Goal: Find specific page/section: Find specific page/section

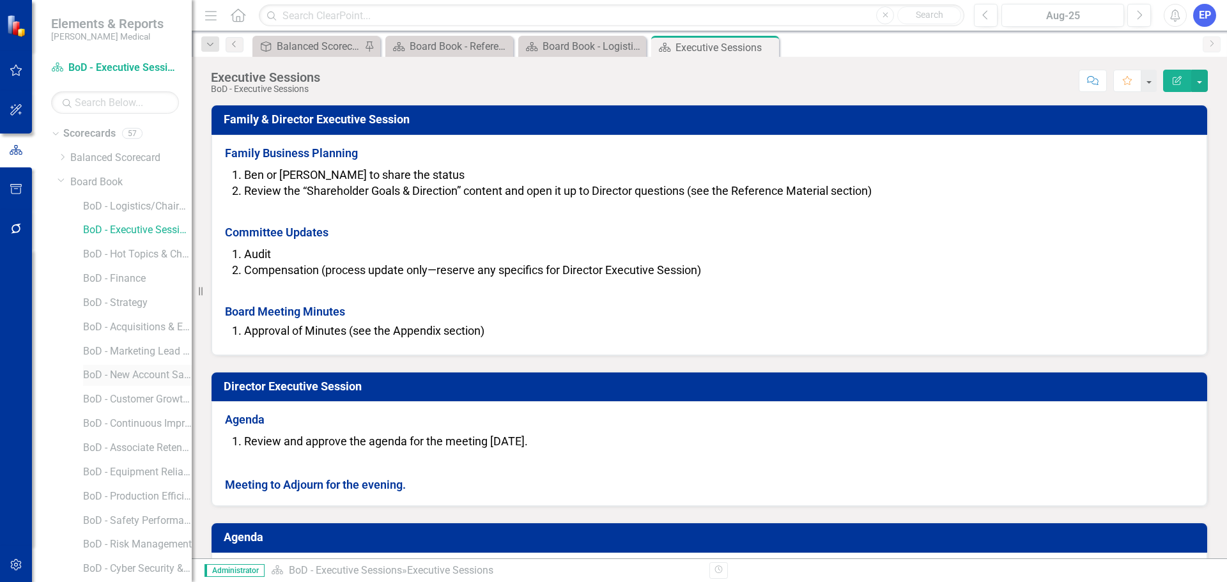
click at [136, 376] on link "BoD - New Account Sales" at bounding box center [137, 375] width 109 height 15
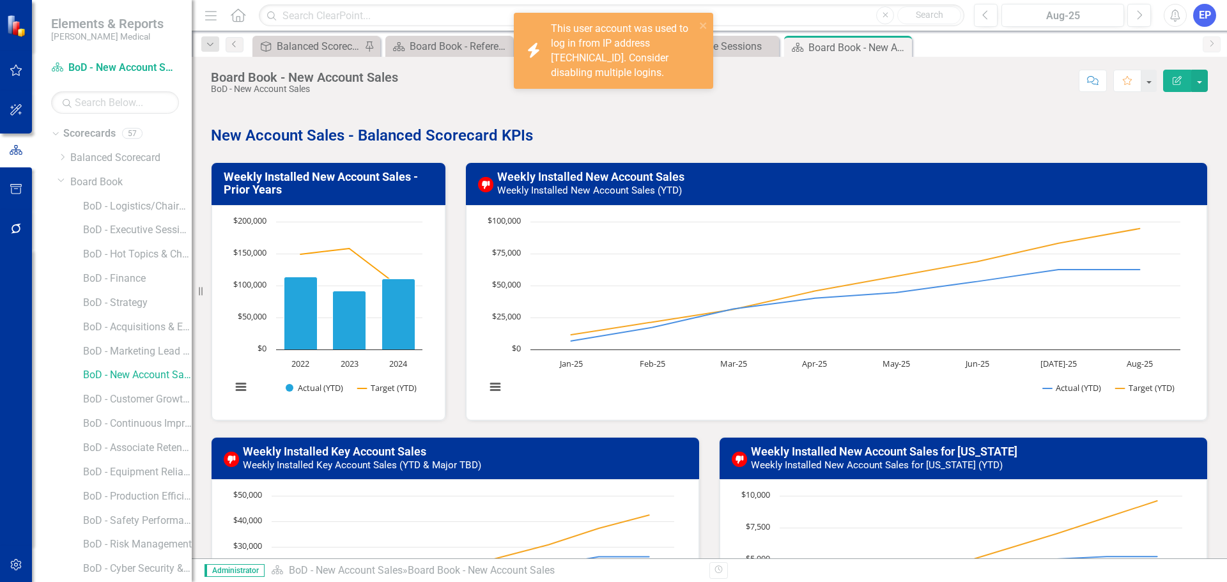
click at [603, 54] on div "This user account was used to log in from IP address [TECHNICAL_ID]. Consider d…" at bounding box center [623, 51] width 144 height 58
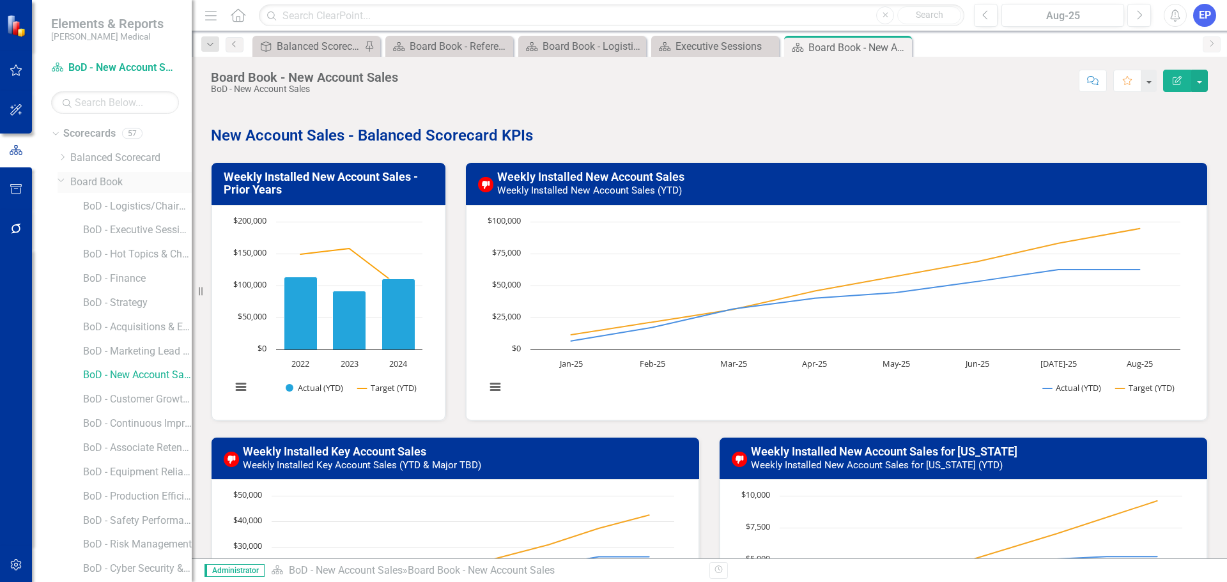
click at [61, 179] on icon "Dropdown" at bounding box center [62, 180] width 8 height 10
